Goal: Task Accomplishment & Management: Manage account settings

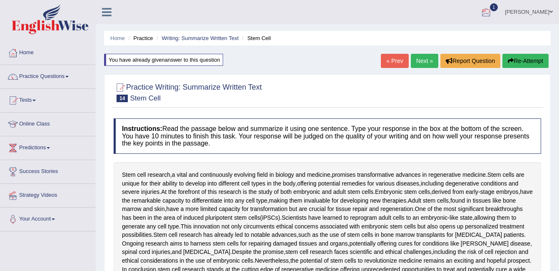
click at [529, 10] on link "ambika sharma" at bounding box center [529, 11] width 60 height 22
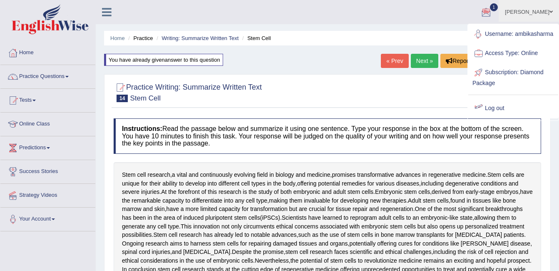
click at [490, 115] on link "Log out" at bounding box center [513, 108] width 90 height 19
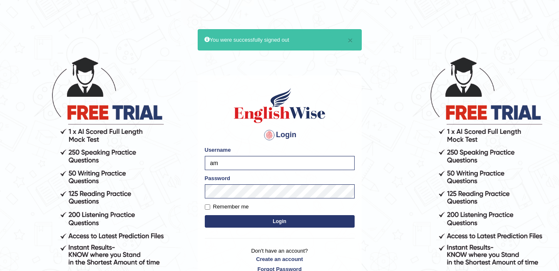
type input "a"
click at [215, 161] on input "mwani" at bounding box center [280, 163] width 150 height 14
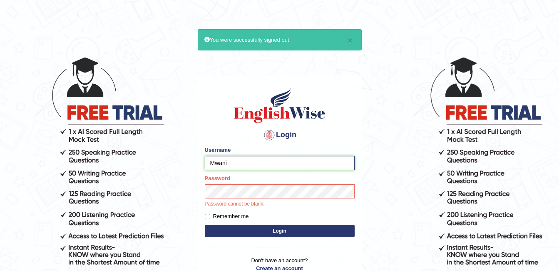
type input "Mwani"
click at [205, 224] on button "Login" at bounding box center [280, 230] width 150 height 12
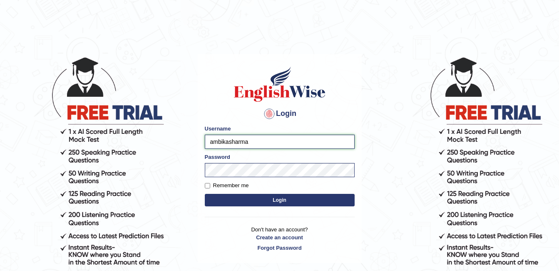
click at [210, 138] on input "ambikasharma" at bounding box center [280, 141] width 150 height 14
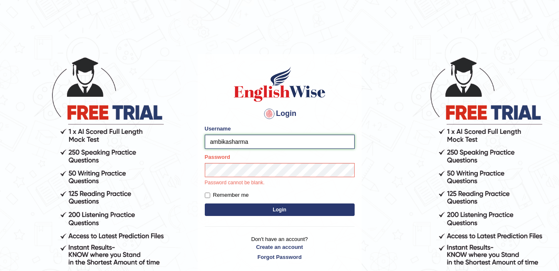
click at [258, 141] on input "ambikasharma" at bounding box center [280, 141] width 150 height 14
type input "a"
type input "Mwani"
click at [275, 186] on form "Please fix the following errors: Username Mwani Password Password cannot be bla…" at bounding box center [280, 170] width 150 height 93
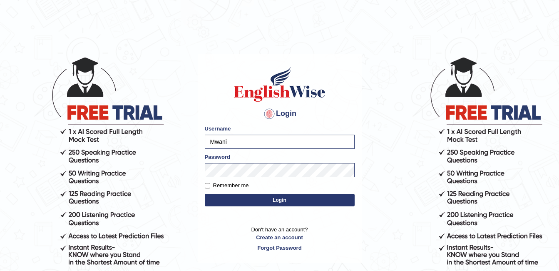
click at [277, 200] on button "Login" at bounding box center [280, 200] width 150 height 12
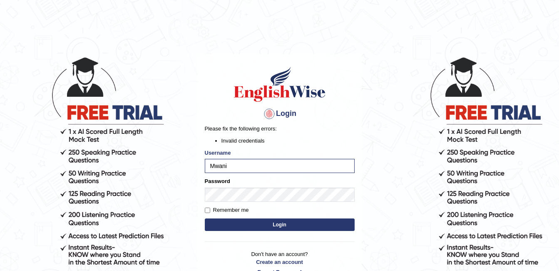
click at [185, 155] on body "Login Please fix the following errors: Invalid credentials Username Mwani Passw…" at bounding box center [279, 163] width 559 height 271
click at [209, 162] on input "Mwani" at bounding box center [280, 166] width 150 height 14
click at [214, 162] on input "Mwani" at bounding box center [280, 166] width 150 height 14
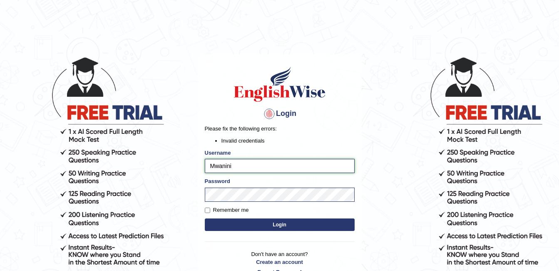
type input "Mwanini"
click at [252, 222] on button "Login" at bounding box center [280, 224] width 150 height 12
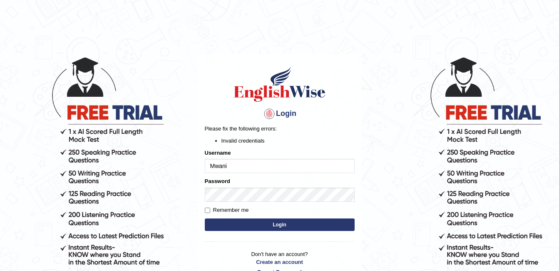
click at [236, 166] on input "Mwani" at bounding box center [280, 166] width 150 height 14
type input "ambikasharma"
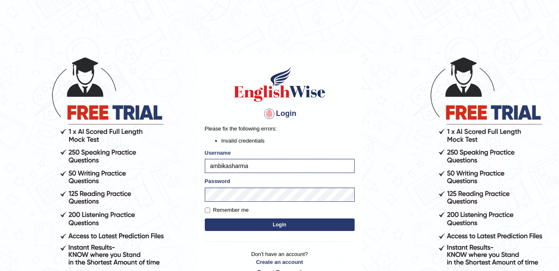
click at [259, 226] on button "Login" at bounding box center [280, 224] width 150 height 12
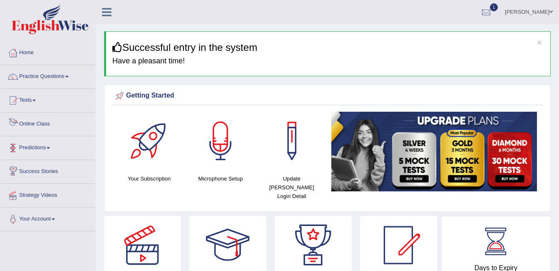
click at [36, 126] on link "Online Class" at bounding box center [47, 122] width 95 height 21
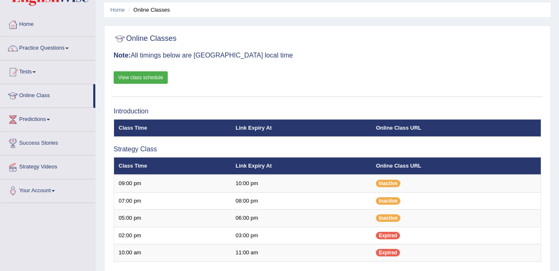
scroll to position [28, 0]
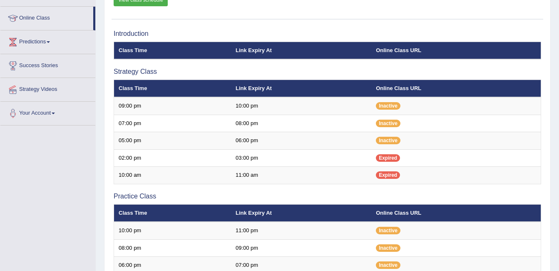
scroll to position [47, 0]
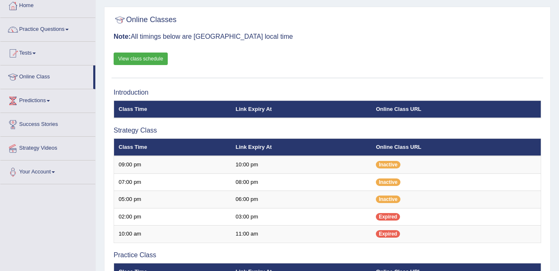
click at [155, 54] on link "View class schedule" at bounding box center [141, 58] width 54 height 12
click at [21, 7] on link "Home" at bounding box center [47, 4] width 95 height 21
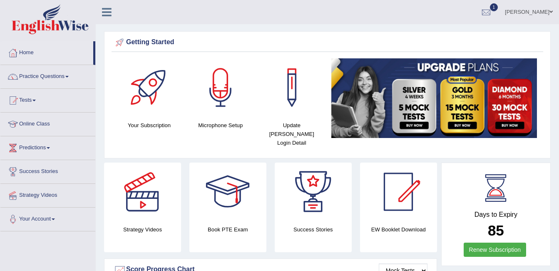
click at [212, 95] on div at bounding box center [220, 87] width 58 height 58
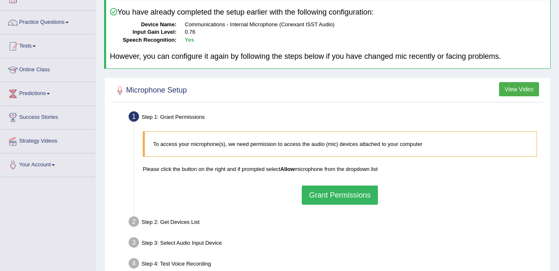
scroll to position [88, 0]
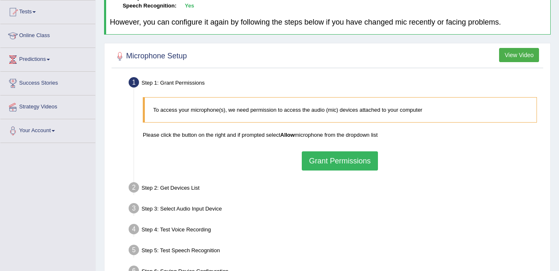
click at [365, 155] on button "Grant Permissions" at bounding box center [340, 160] width 76 height 19
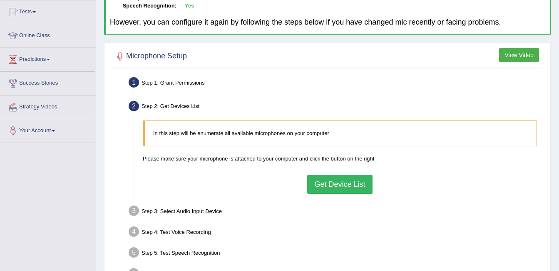
click at [266, 82] on div "Step 1: Grant Permissions" at bounding box center [336, 84] width 422 height 18
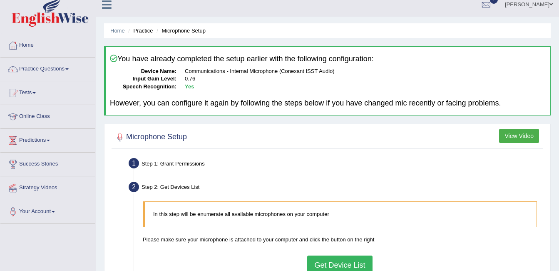
scroll to position [0, 0]
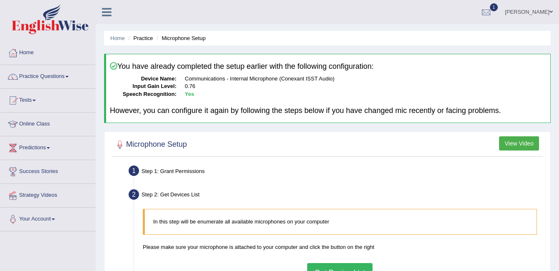
click at [526, 14] on link "ambika sharma" at bounding box center [529, 11] width 60 height 22
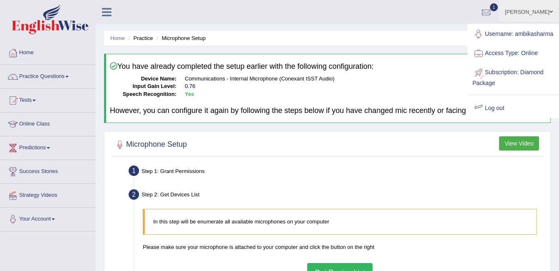
click at [497, 118] on link "Log out" at bounding box center [513, 108] width 90 height 19
